Goal: Task Accomplishment & Management: Manage account settings

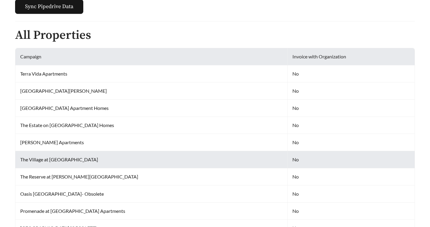
scroll to position [159, 0]
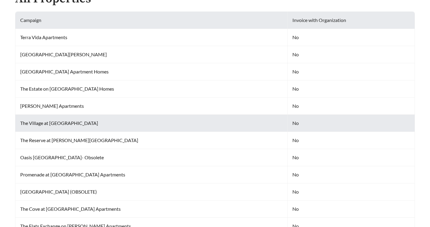
click at [29, 121] on td "The Village at [GEOGRAPHIC_DATA]" at bounding box center [151, 123] width 272 height 17
click at [287, 123] on td "No" at bounding box center [350, 123] width 127 height 17
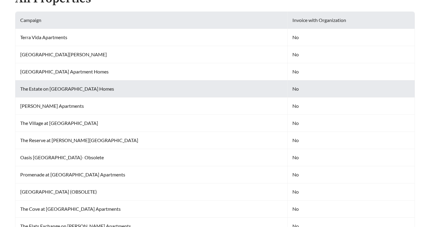
click at [27, 83] on td "The Estate on [GEOGRAPHIC_DATA] Homes" at bounding box center [151, 88] width 272 height 17
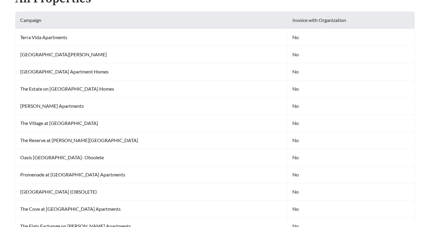
click at [57, 28] on th "Campaign" at bounding box center [151, 20] width 272 height 17
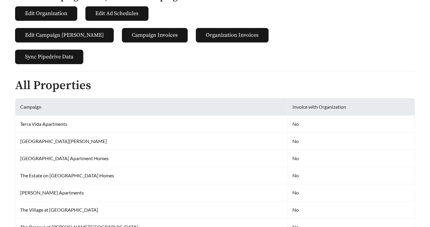
scroll to position [0, 0]
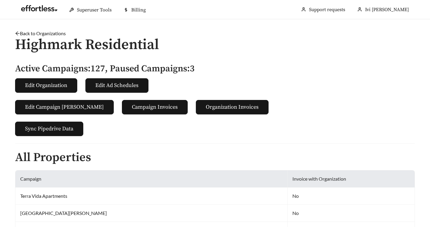
click at [99, 175] on th "Campaign" at bounding box center [151, 179] width 272 height 17
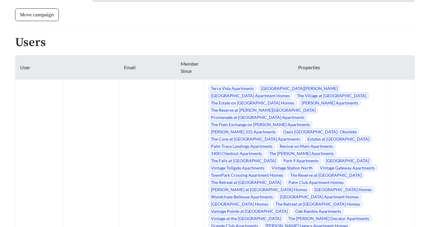
scroll to position [2745, 0]
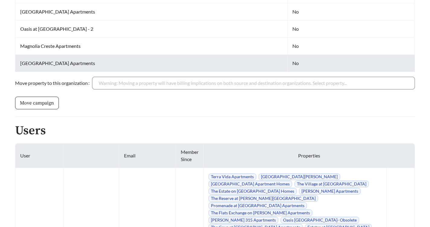
click at [53, 64] on td "[GEOGRAPHIC_DATA] Apartments" at bounding box center [151, 63] width 272 height 17
click at [90, 61] on td "[GEOGRAPHIC_DATA] Apartments" at bounding box center [151, 63] width 272 height 17
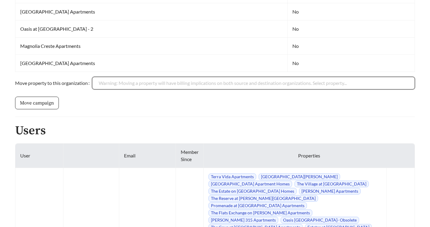
click at [126, 82] on input "Move property to this organization" at bounding box center [253, 83] width 309 height 12
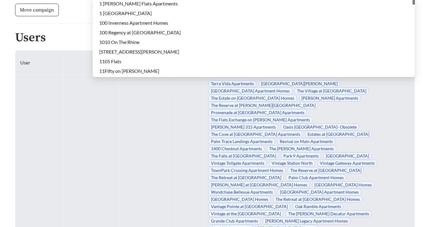
scroll to position [2742, 0]
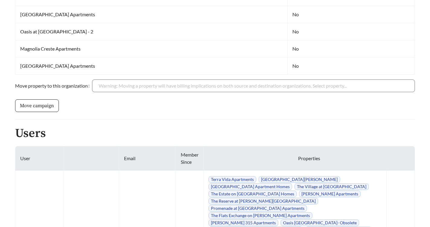
click at [77, 106] on form "Move property to this organization Warning: Moving a property will have billing…" at bounding box center [214, 96] width 399 height 33
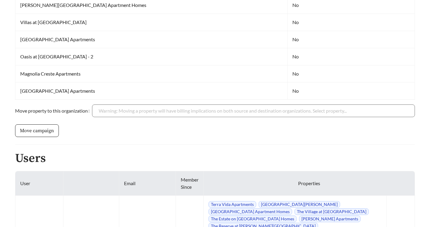
scroll to position [2613, 0]
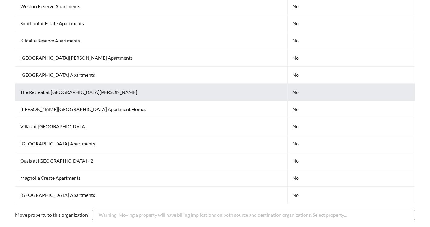
click at [59, 88] on td "The Retreat at [GEOGRAPHIC_DATA][PERSON_NAME]" at bounding box center [151, 92] width 272 height 17
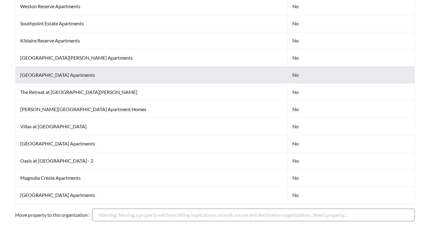
click at [58, 71] on td "[GEOGRAPHIC_DATA] Apartments" at bounding box center [151, 75] width 272 height 17
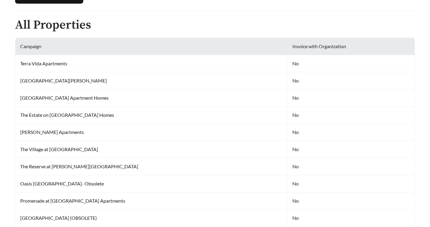
scroll to position [125, 0]
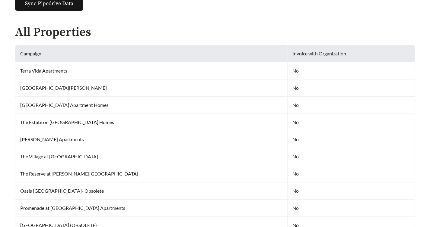
click at [116, 60] on th "Campaign" at bounding box center [151, 53] width 272 height 17
